Goal: Task Accomplishment & Management: Use online tool/utility

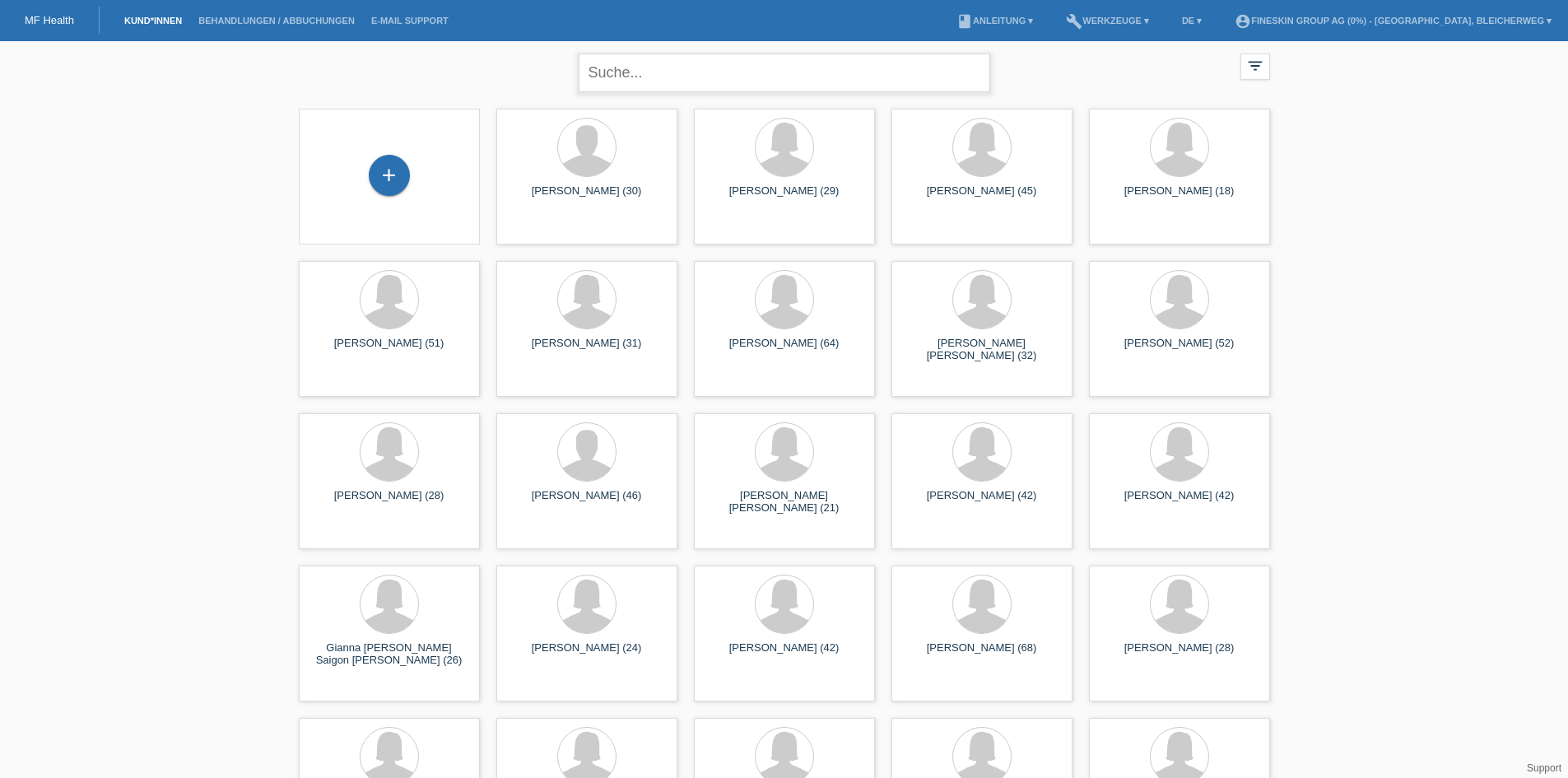
click at [714, 82] on input "text" at bounding box center [784, 73] width 411 height 39
type input "holgado"
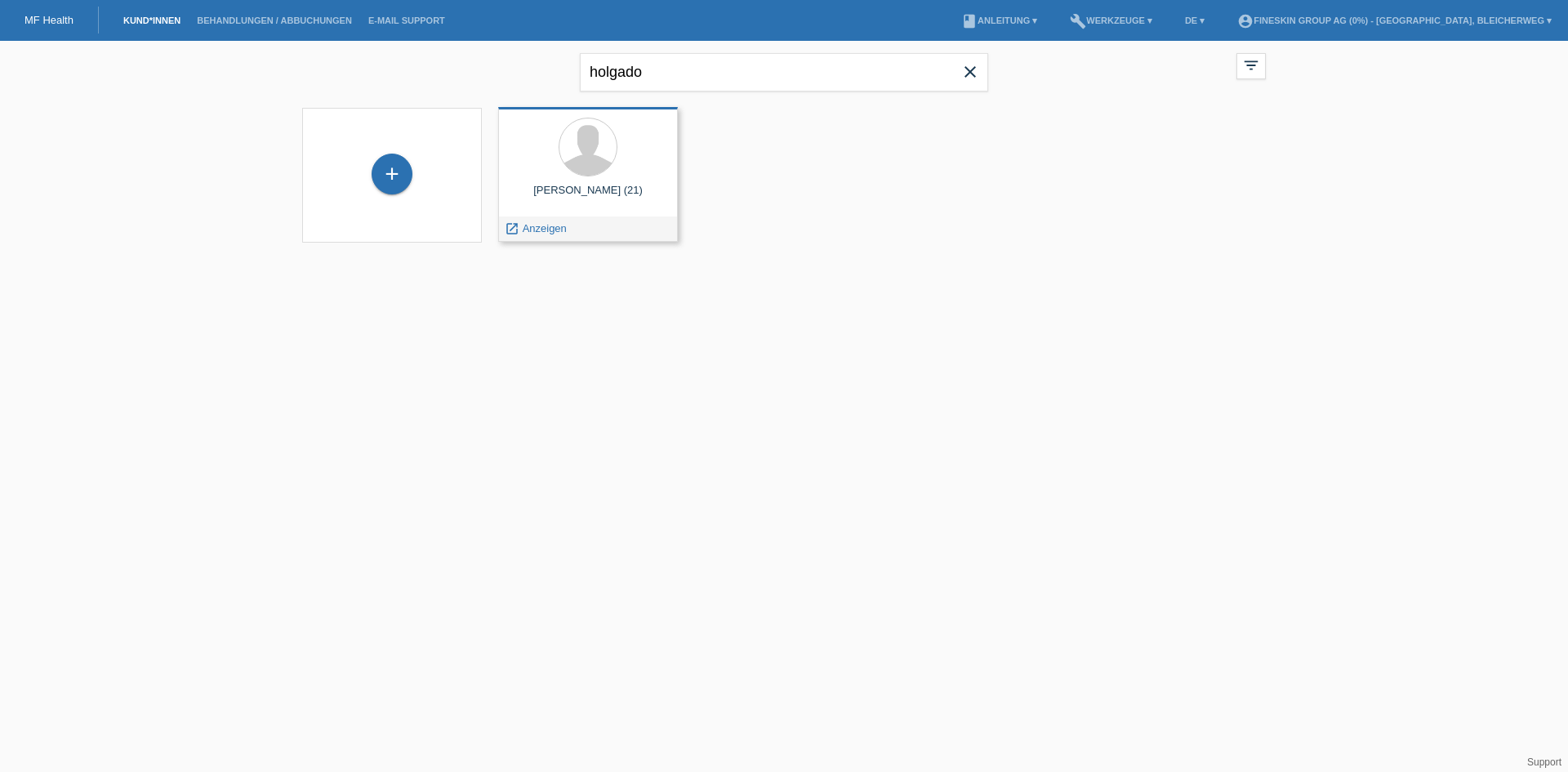
click at [525, 228] on span "Anzeigen" at bounding box center [544, 228] width 44 height 12
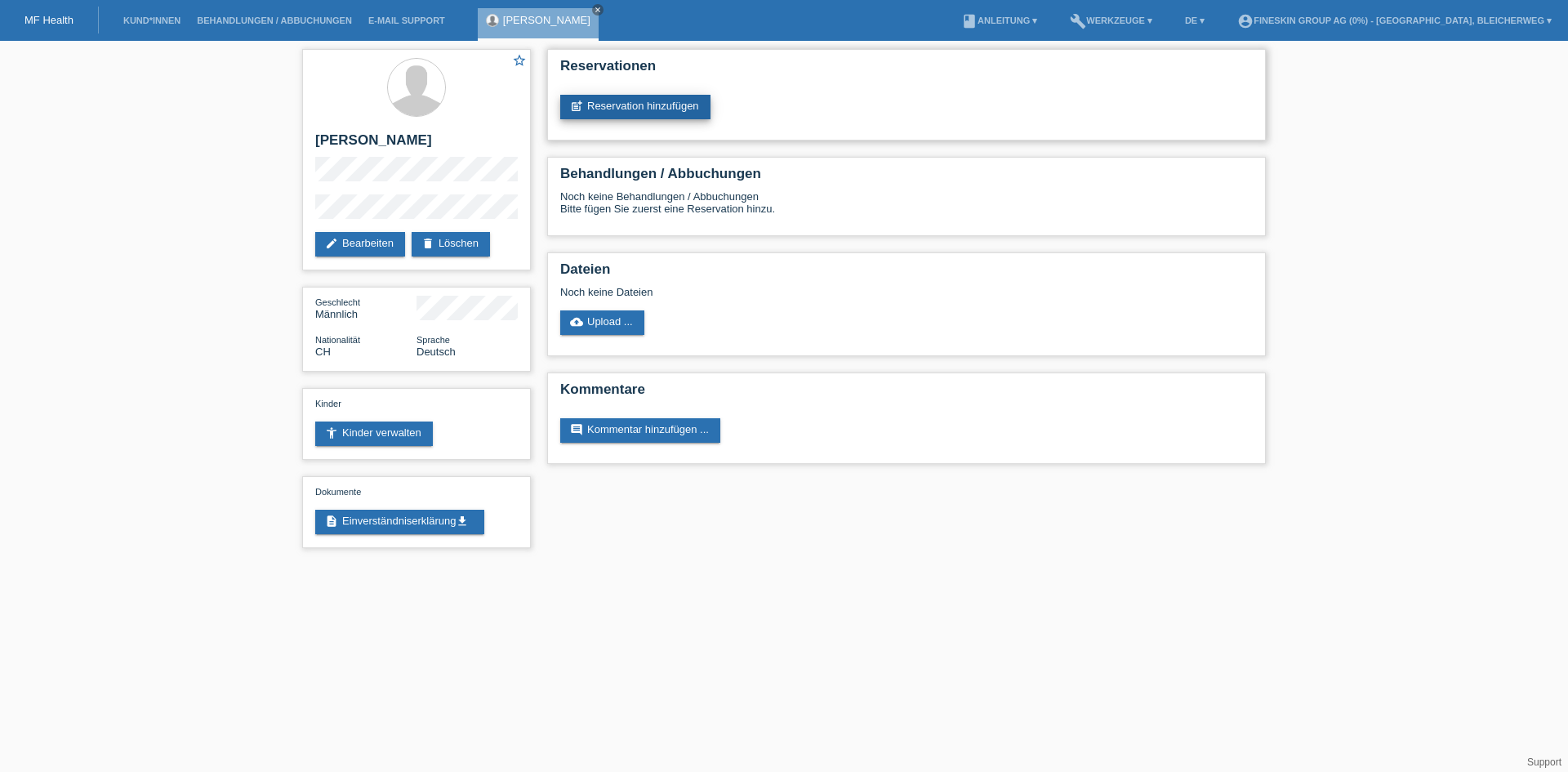
click at [662, 106] on link "post_add Reservation hinzufügen" at bounding box center [636, 107] width 150 height 25
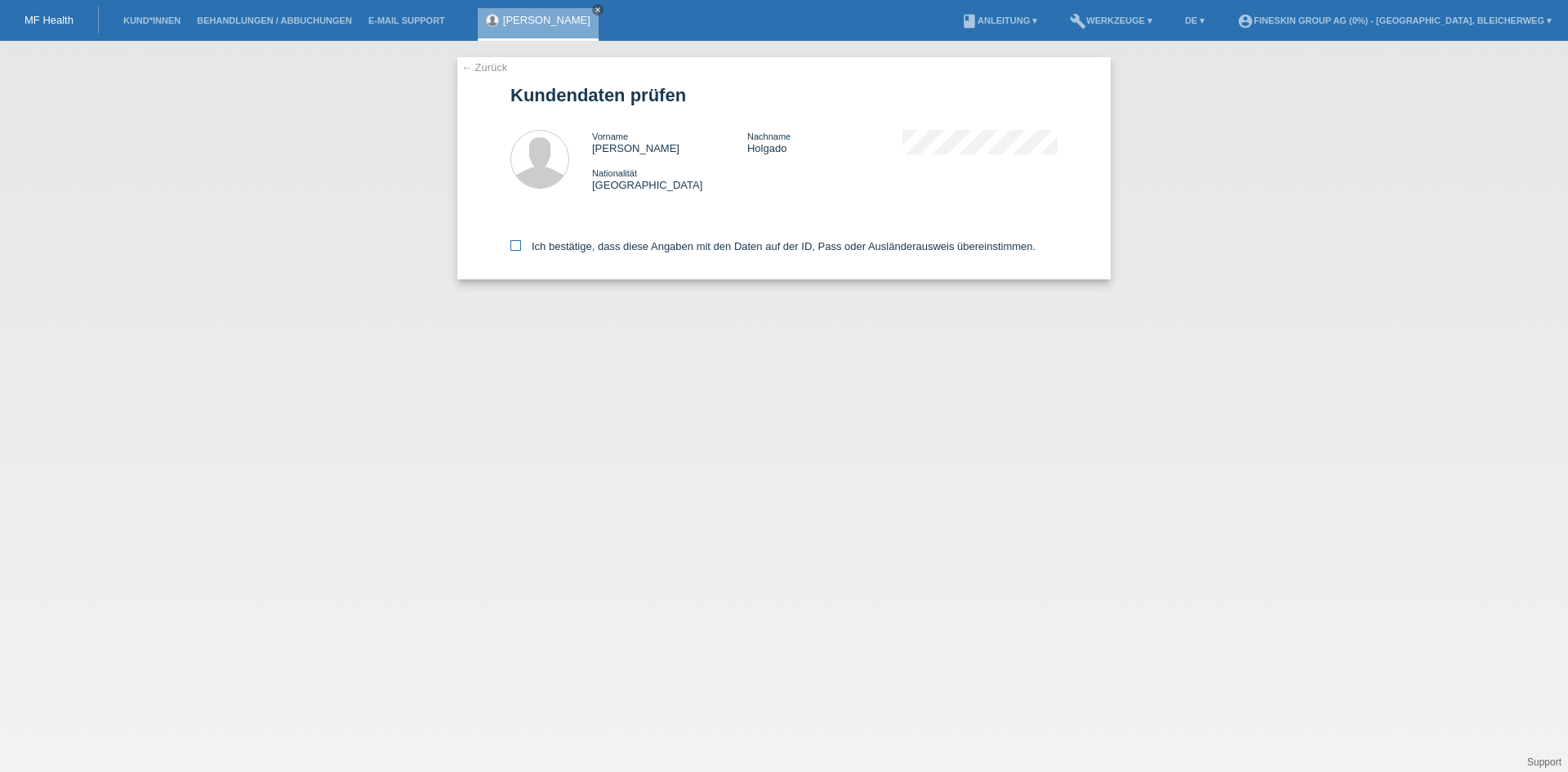
click at [521, 247] on icon at bounding box center [516, 246] width 11 height 11
click at [521, 247] on input "Ich bestätige, dass diese Angaben mit den Daten auf der ID, Pass oder Ausländer…" at bounding box center [516, 246] width 11 height 11
checkbox input "true"
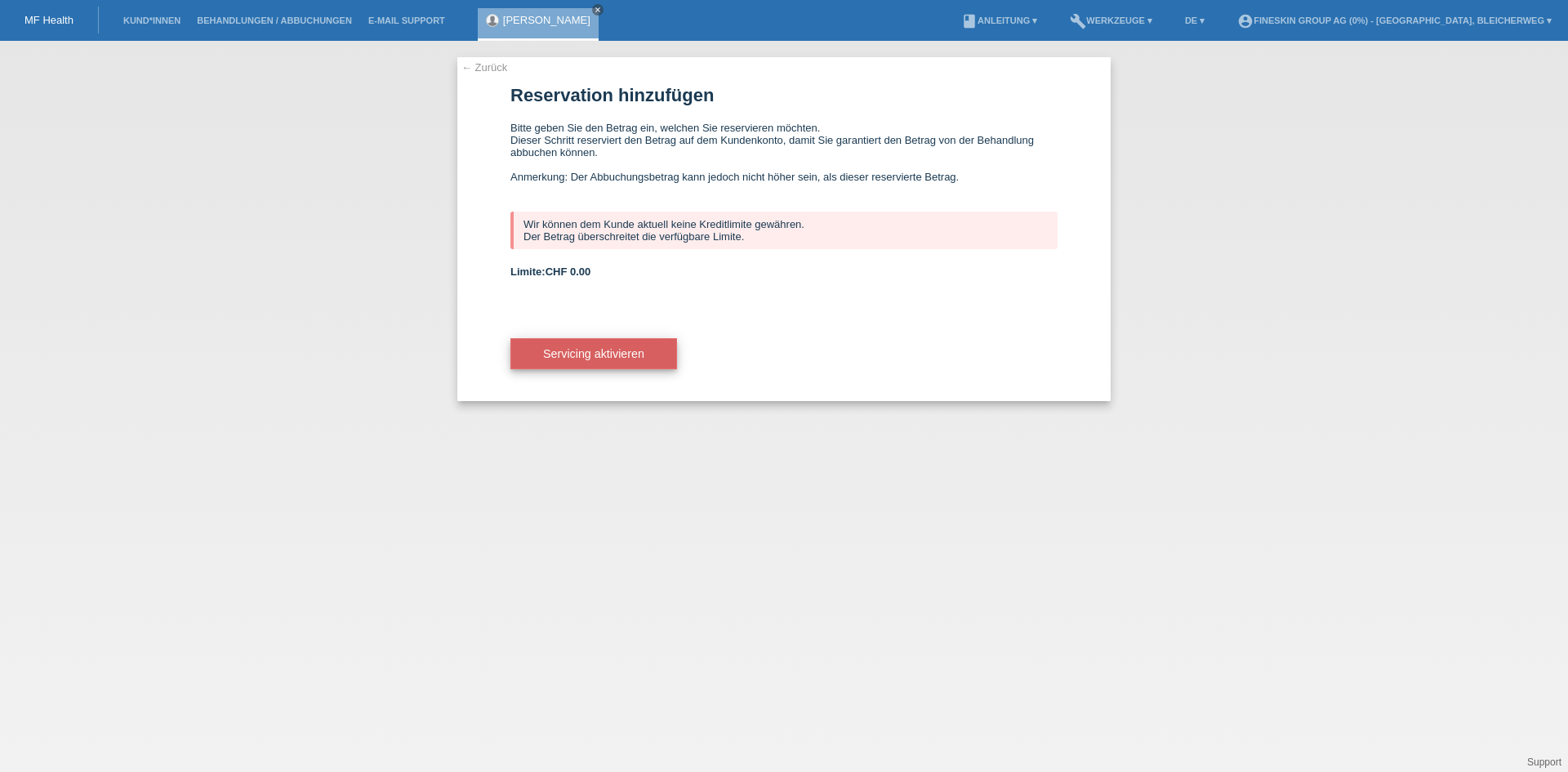
click at [585, 352] on span "Servicing aktivieren" at bounding box center [594, 353] width 102 height 13
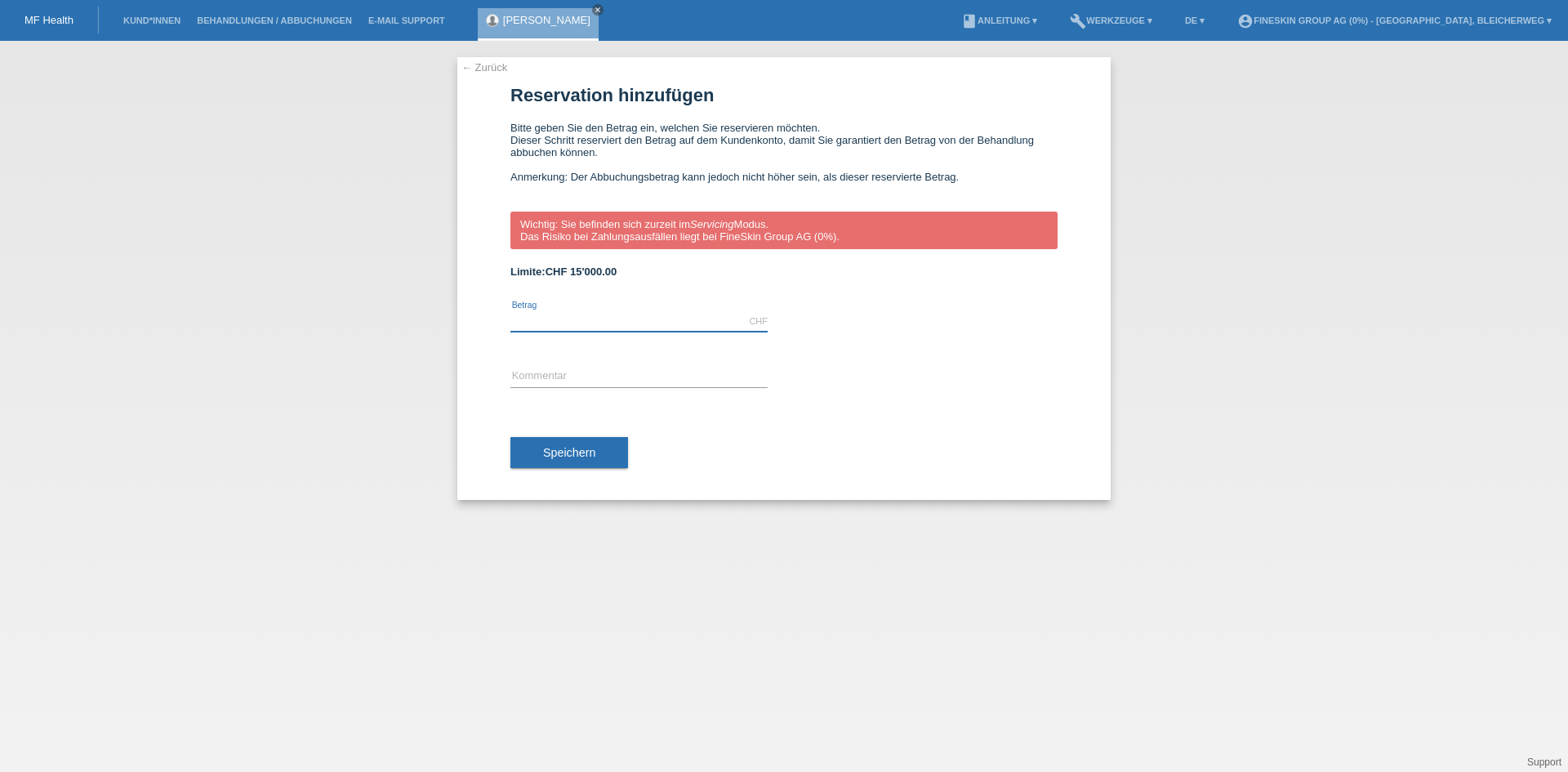
drag, startPoint x: 526, startPoint y: 322, endPoint x: 538, endPoint y: 321, distance: 12.0
click at [526, 322] on input "text" at bounding box center [639, 321] width 257 height 20
type input "7000.00"
click at [545, 375] on input "text" at bounding box center [639, 377] width 257 height 20
type input "ZB_Gynäkomastie"
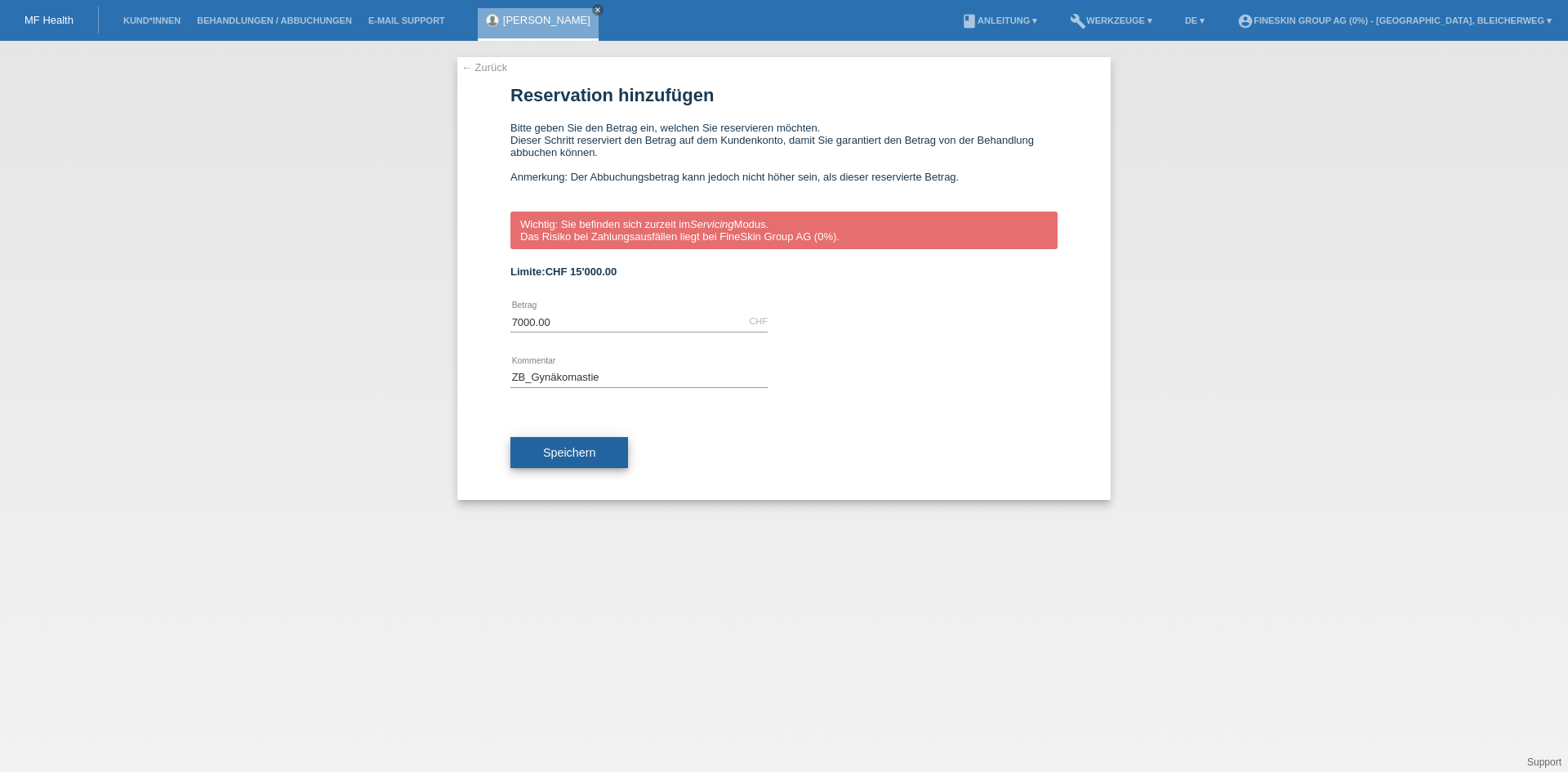
click at [574, 458] on span "Speichern" at bounding box center [569, 453] width 52 height 13
